Goal: Task Accomplishment & Management: Use online tool/utility

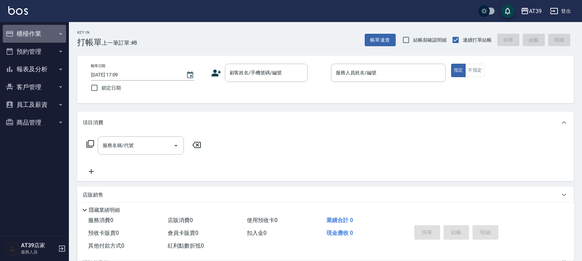
click at [41, 36] on button "櫃檯作業" at bounding box center [34, 34] width 63 height 18
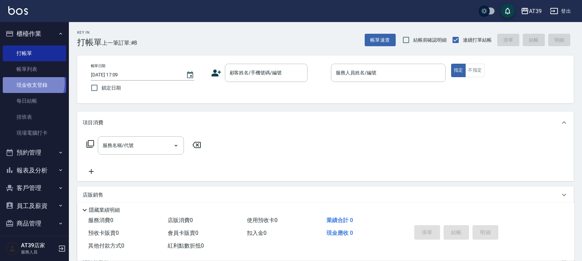
click at [30, 83] on link "現金收支登錄" at bounding box center [34, 85] width 63 height 16
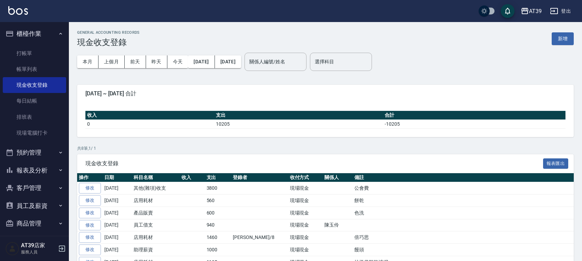
click at [563, 45] on div "GENERAL ACCOUNTING RECORDS 現金收支登錄 新增" at bounding box center [325, 38] width 497 height 17
click at [560, 43] on button "新增" at bounding box center [563, 38] width 22 height 13
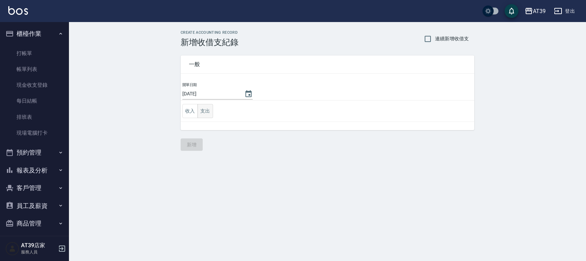
click at [202, 114] on button "支出" at bounding box center [205, 111] width 16 height 14
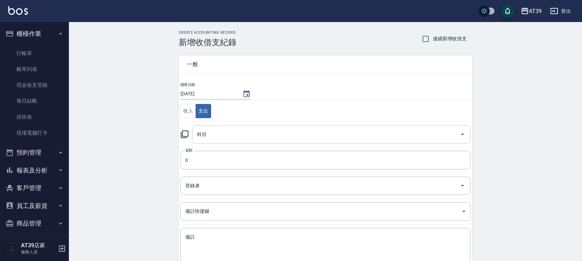
click at [214, 142] on div "科目" at bounding box center [331, 134] width 278 height 18
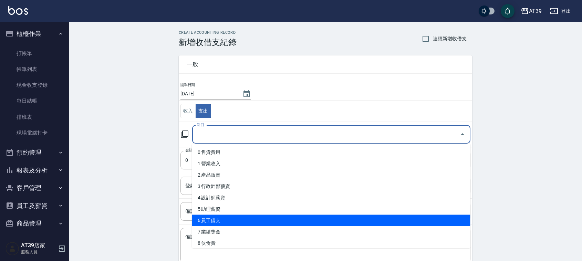
click at [226, 223] on li "6 員工借支" at bounding box center [331, 220] width 278 height 11
type input "6 員工借支"
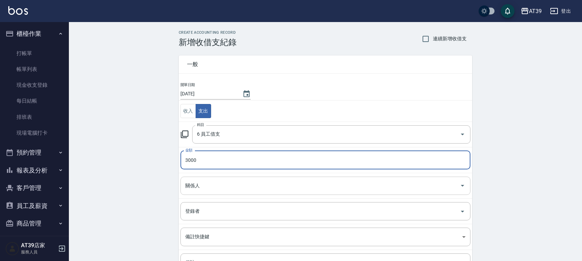
type input "3000"
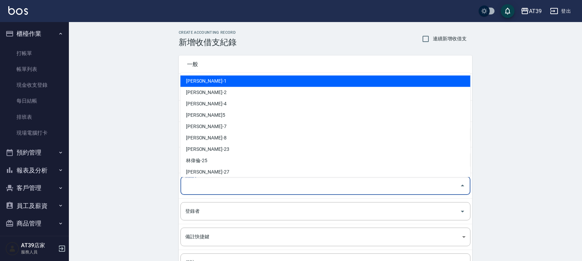
click at [216, 184] on input "關係人" at bounding box center [321, 186] width 274 height 12
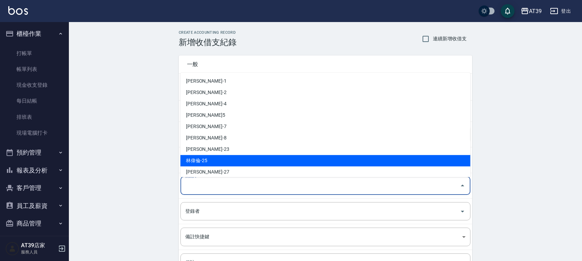
click at [214, 166] on li "林偉倫-25" at bounding box center [326, 160] width 290 height 11
drag, startPoint x: 206, startPoint y: 188, endPoint x: 168, endPoint y: 193, distance: 38.6
click at [168, 193] on div "CREATE ACCOUNTING RECORD 新增收借支紀錄 連續新增收借支 一般 開單日期 [DATE] 收入 支出 科目 6 員工借支 科目 金額 3…" at bounding box center [325, 176] width 513 height 308
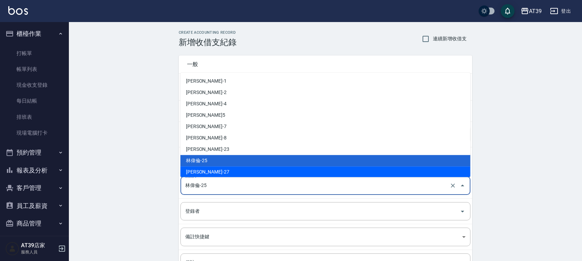
click at [203, 169] on li "[PERSON_NAME]-27" at bounding box center [326, 171] width 290 height 11
type input "[PERSON_NAME]-27"
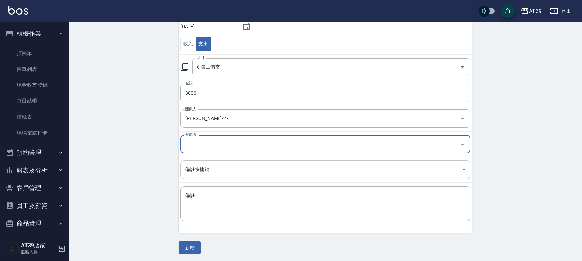
scroll to position [69, 0]
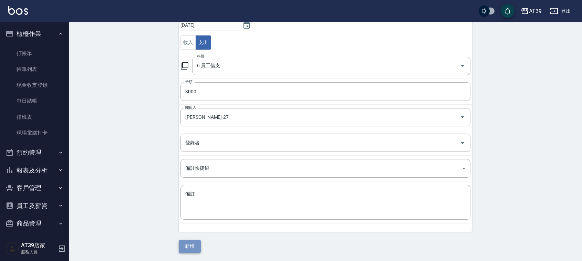
click at [190, 241] on button "新增" at bounding box center [190, 246] width 22 height 13
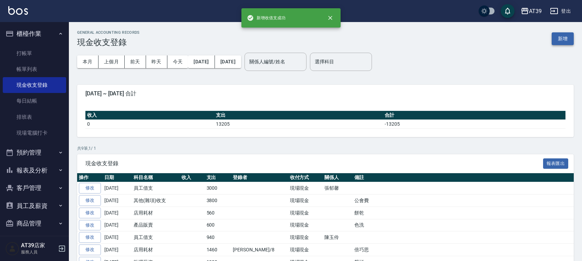
click at [560, 37] on button "新增" at bounding box center [563, 38] width 22 height 13
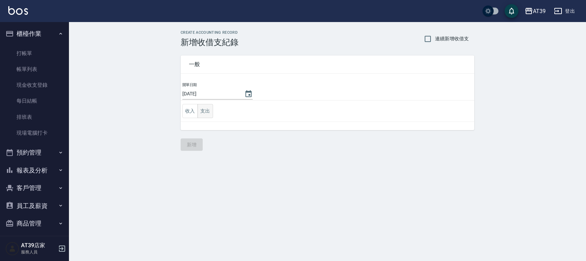
click at [202, 110] on button "支出" at bounding box center [205, 111] width 16 height 14
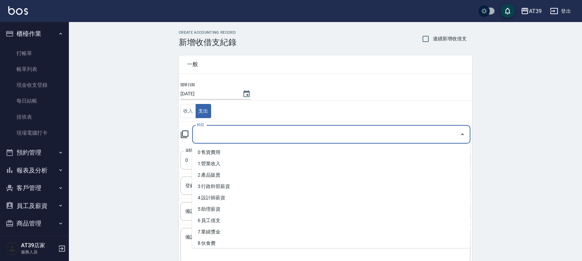
click at [216, 132] on input "科目" at bounding box center [326, 134] width 262 height 12
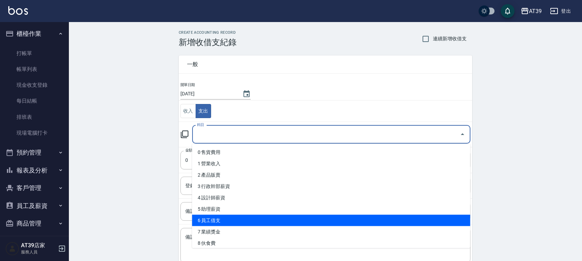
click at [200, 219] on li "6 員工借支" at bounding box center [331, 220] width 278 height 11
type input "6 員工借支"
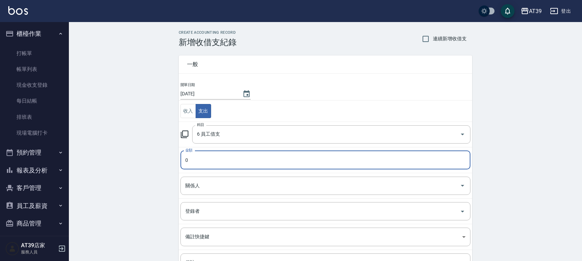
drag, startPoint x: 192, startPoint y: 162, endPoint x: 148, endPoint y: 172, distance: 44.8
click at [148, 172] on div "CREATE ACCOUNTING RECORD 新增收借支紀錄 連續新增收借支 一般 開單日期 [DATE] 收入 支出 科目 6 員工借支 科目 金額 0…" at bounding box center [325, 176] width 513 height 308
type input "2600"
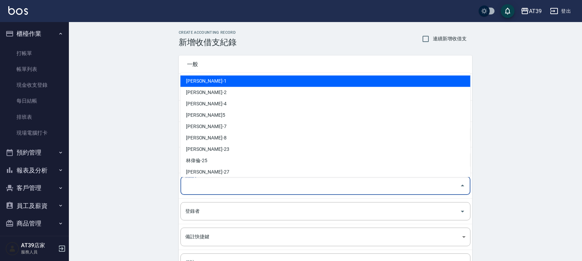
click at [223, 183] on input "關係人" at bounding box center [321, 186] width 274 height 12
click at [240, 83] on li "[PERSON_NAME]-1" at bounding box center [326, 80] width 290 height 11
type input "[PERSON_NAME]-1"
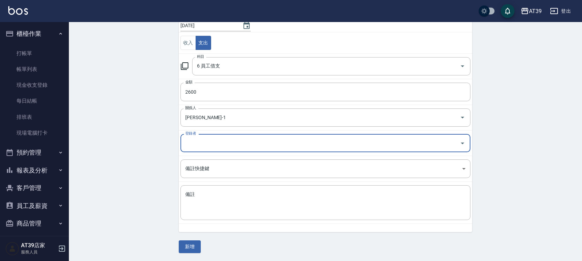
scroll to position [69, 0]
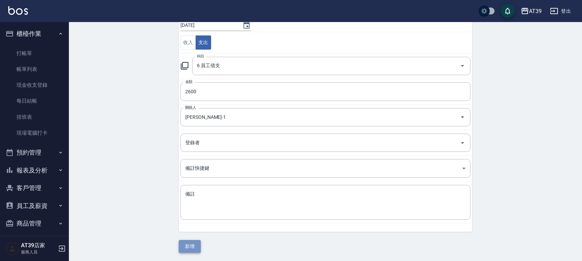
click at [187, 248] on button "新增" at bounding box center [190, 246] width 22 height 13
